Goal: Check status

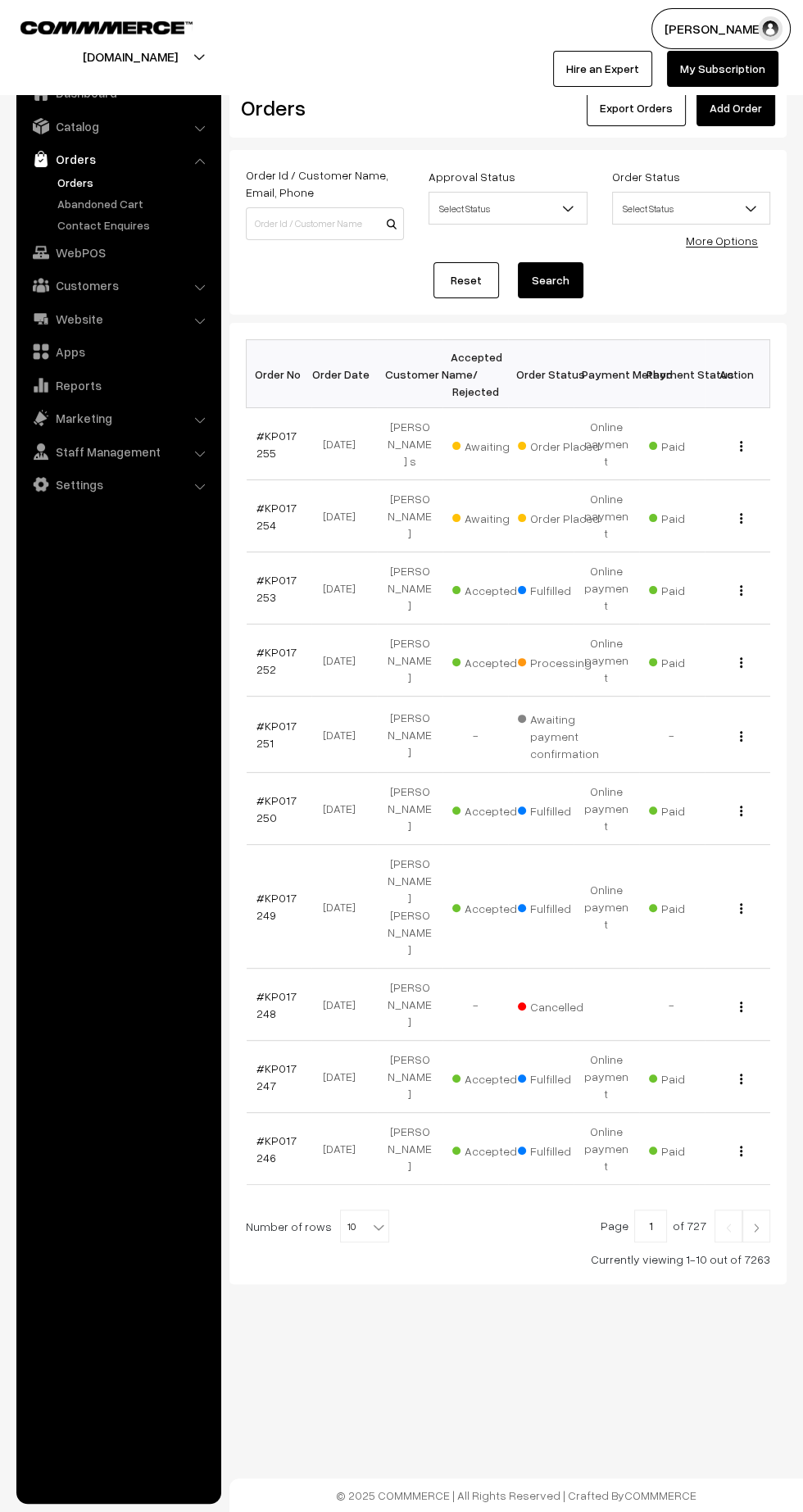
click at [262, 514] on link "#KP017254" at bounding box center [277, 516] width 40 height 31
